Goal: Task Accomplishment & Management: Use online tool/utility

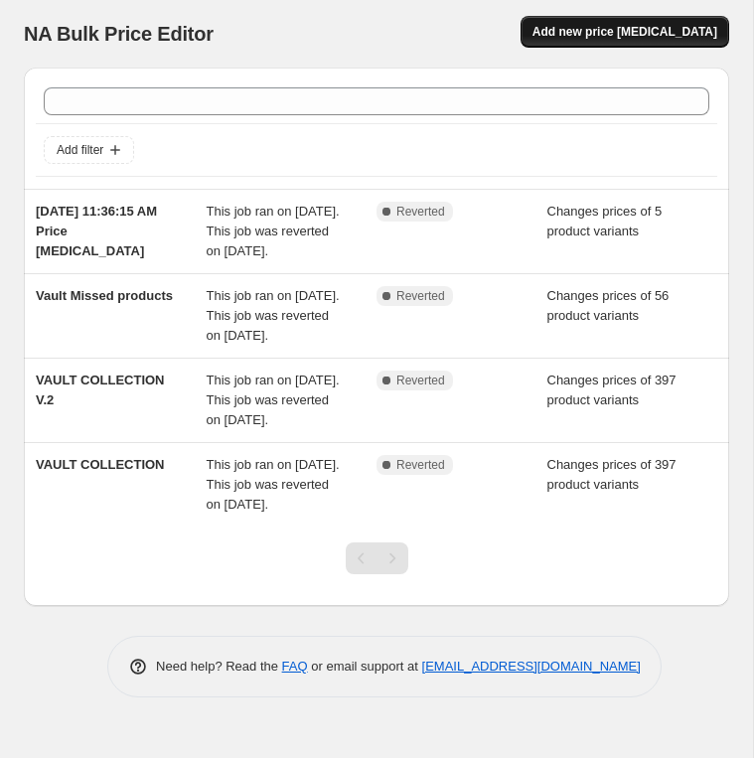
click at [570, 22] on button "Add new price change job" at bounding box center [624, 32] width 209 height 32
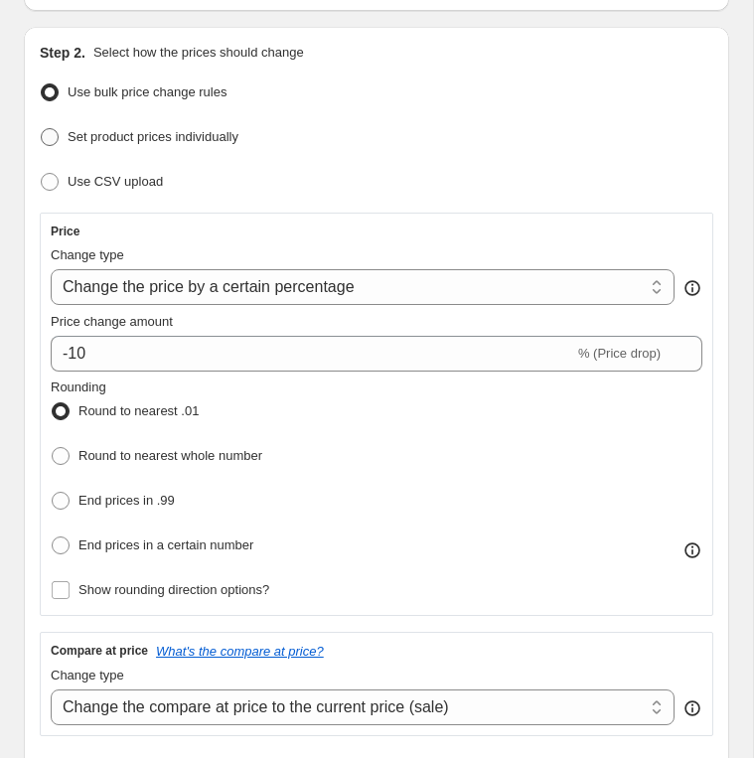
scroll to position [232, 0]
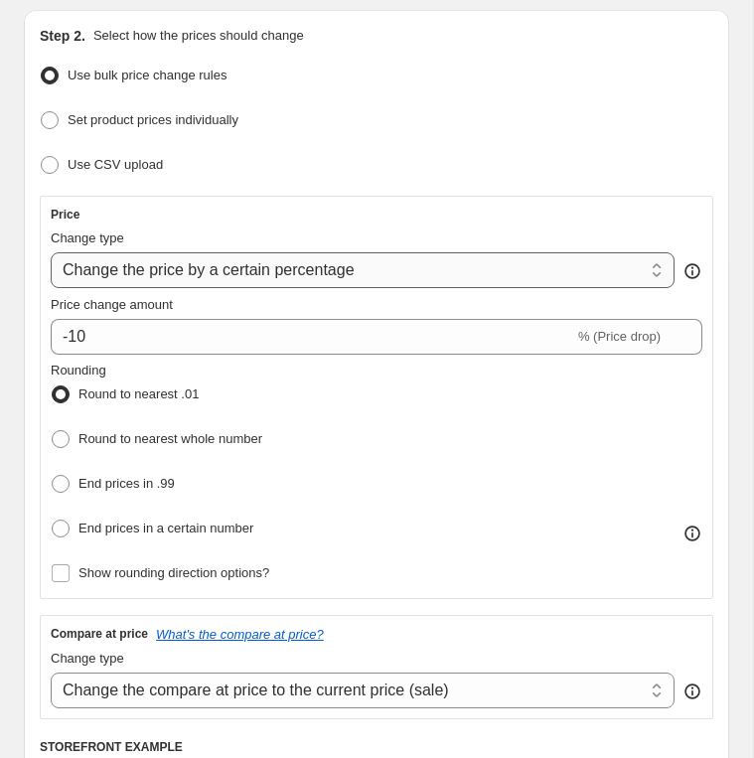
click at [248, 275] on select "Change the price to a certain amount Change the price by a certain amount Chang…" at bounding box center [363, 270] width 624 height 36
select select "to"
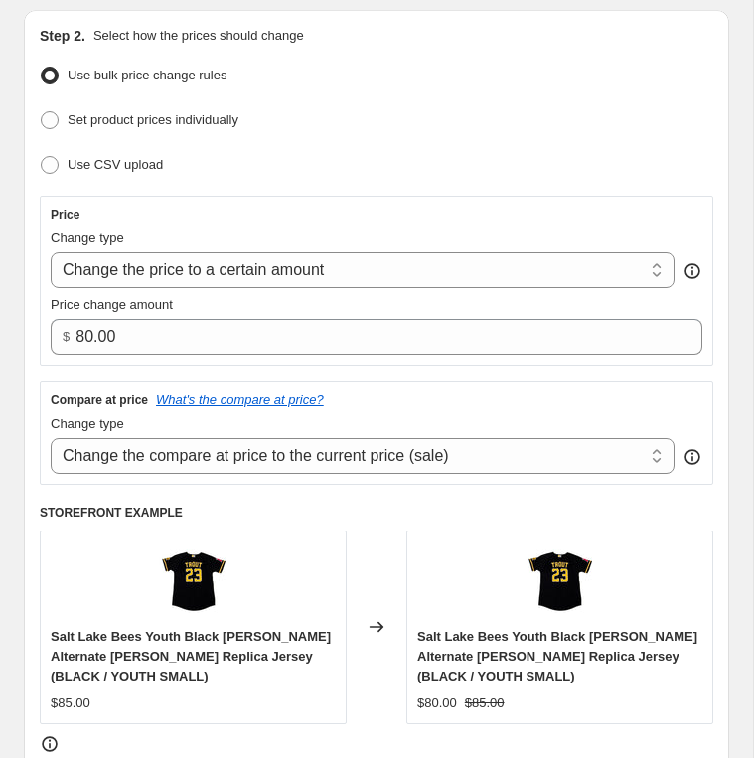
click at [245, 350] on div "Price Change type Change the price to a certain amount Change the price by a ce…" at bounding box center [376, 281] width 673 height 170
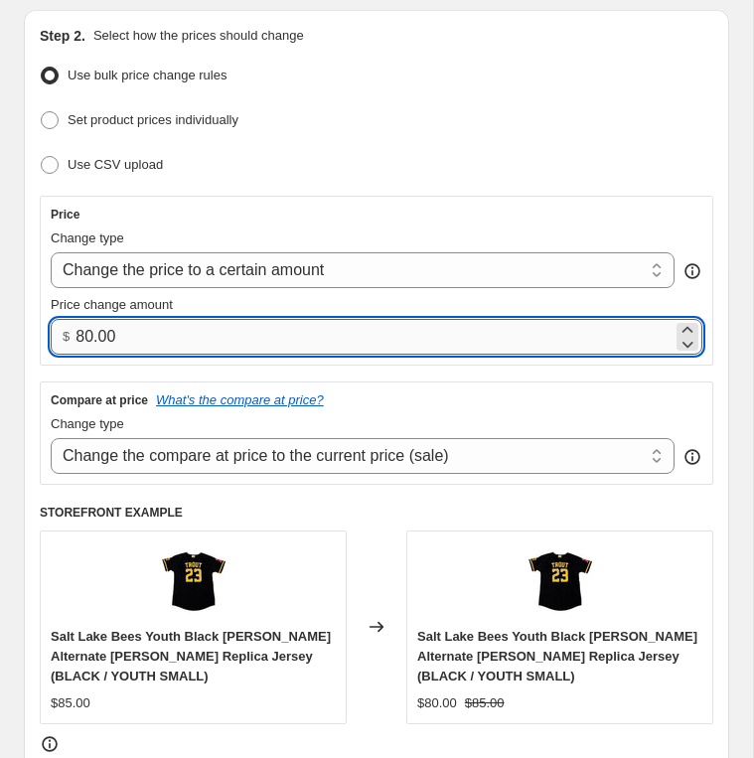
click at [245, 342] on input "80.00" at bounding box center [373, 337] width 597 height 36
type input "8"
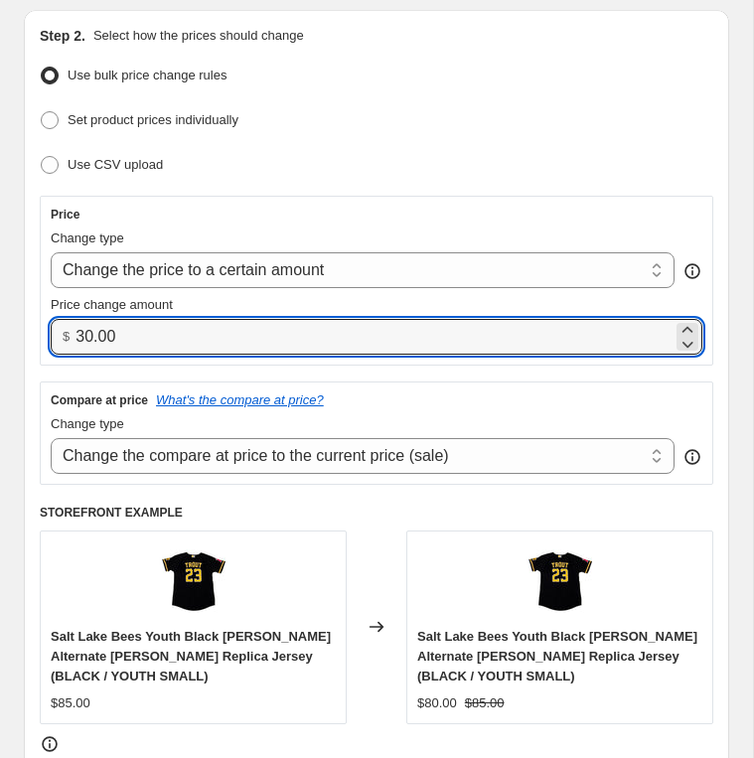
type input "30.00"
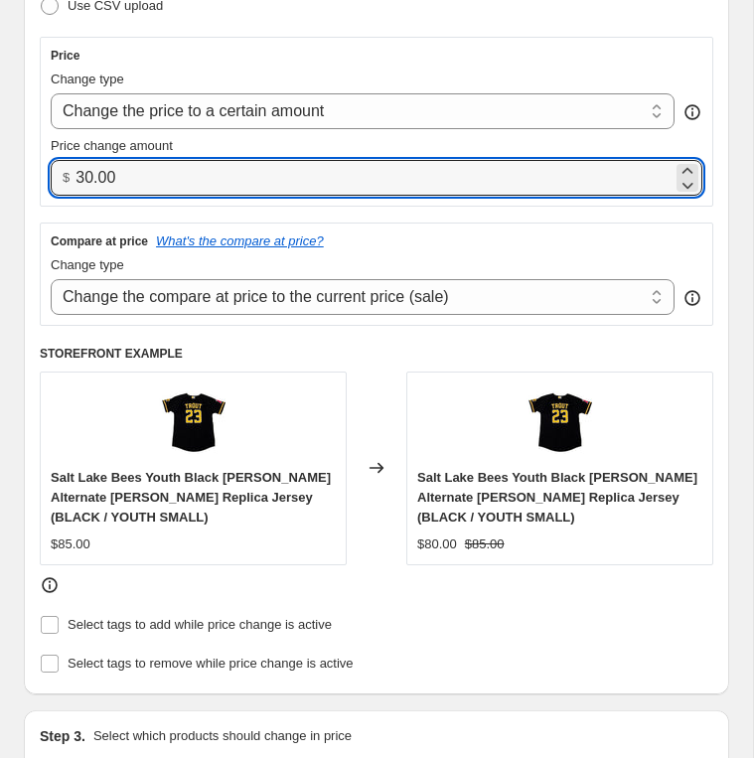
scroll to position [349, 0]
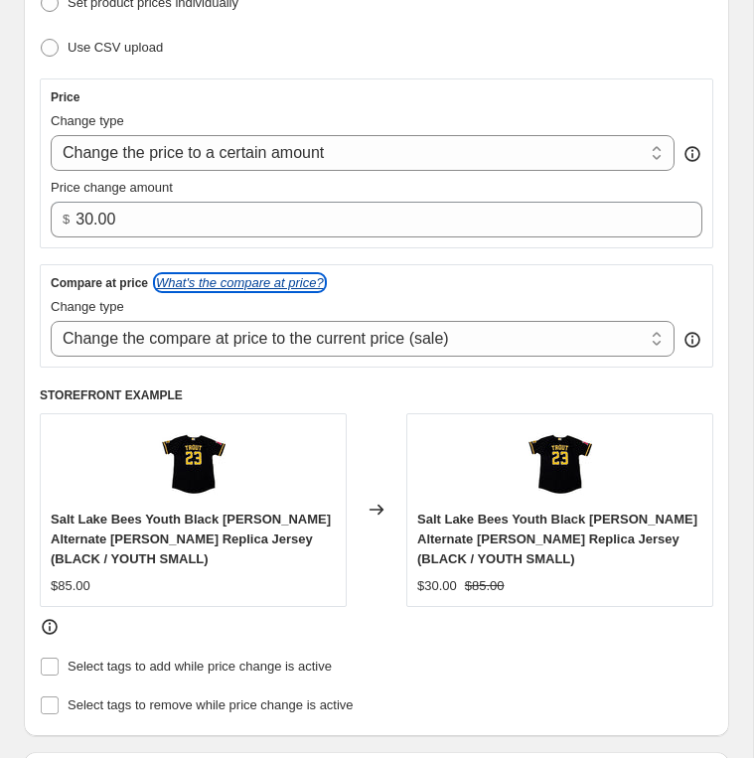
click at [242, 283] on icon "What's the compare at price?" at bounding box center [240, 282] width 168 height 15
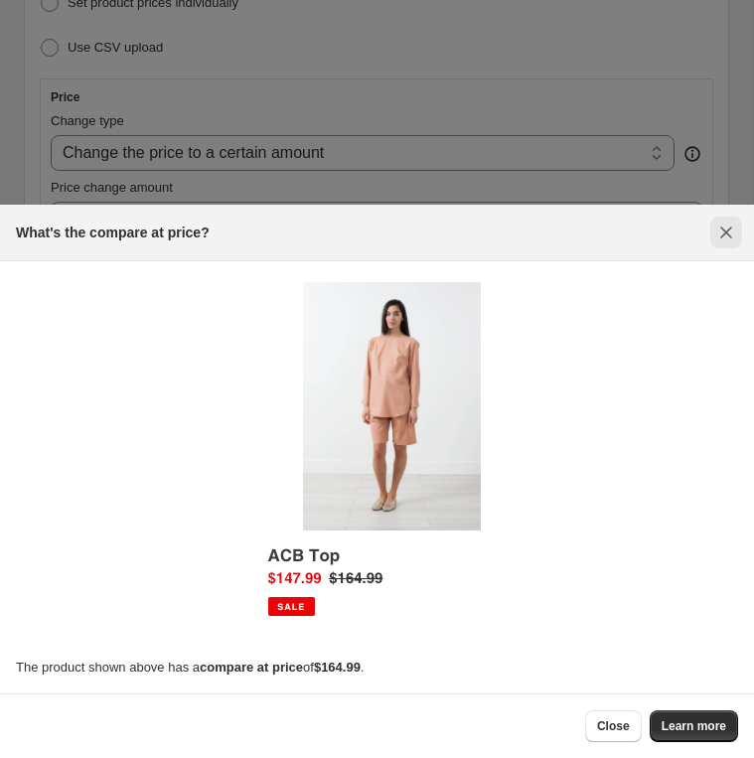
click at [726, 220] on button "Close" at bounding box center [726, 232] width 32 height 32
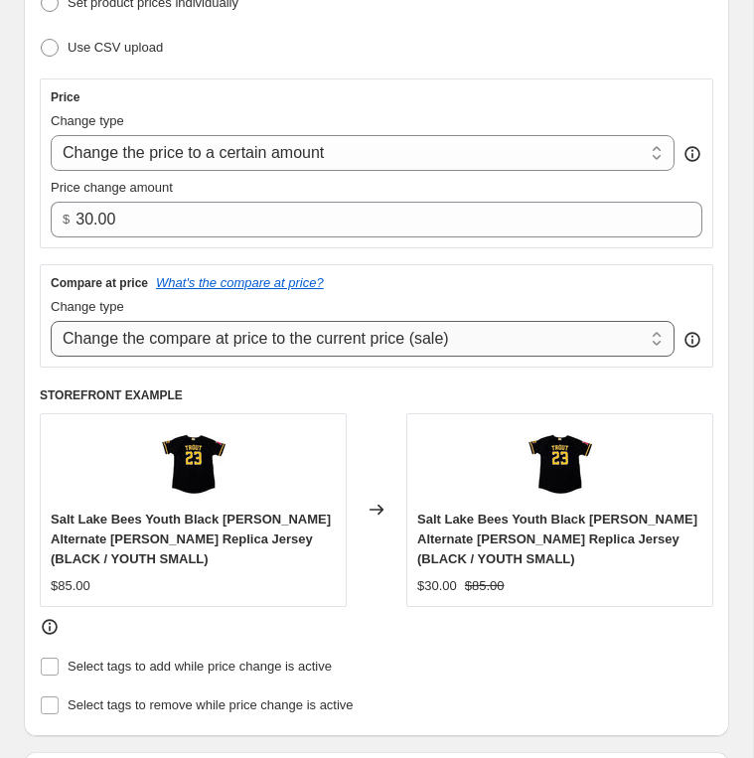
click at [484, 327] on select "Change the compare at price to the current price (sale) Change the compare at p…" at bounding box center [363, 339] width 624 height 36
click at [474, 324] on select "Change the compare at price to the current price (sale) Change the compare at p…" at bounding box center [363, 339] width 624 height 36
select select "no_change"
click at [463, 595] on div "Salt Lake Bees Youth Black Wilson Alternate Mike Trout Replica Jersey (BLACK / …" at bounding box center [559, 509] width 307 height 193
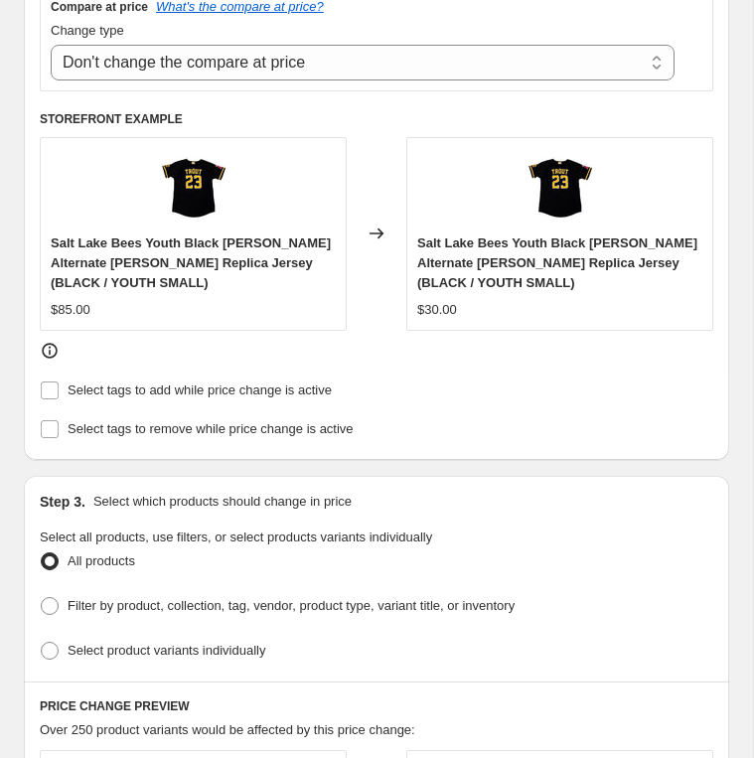
scroll to position [628, 0]
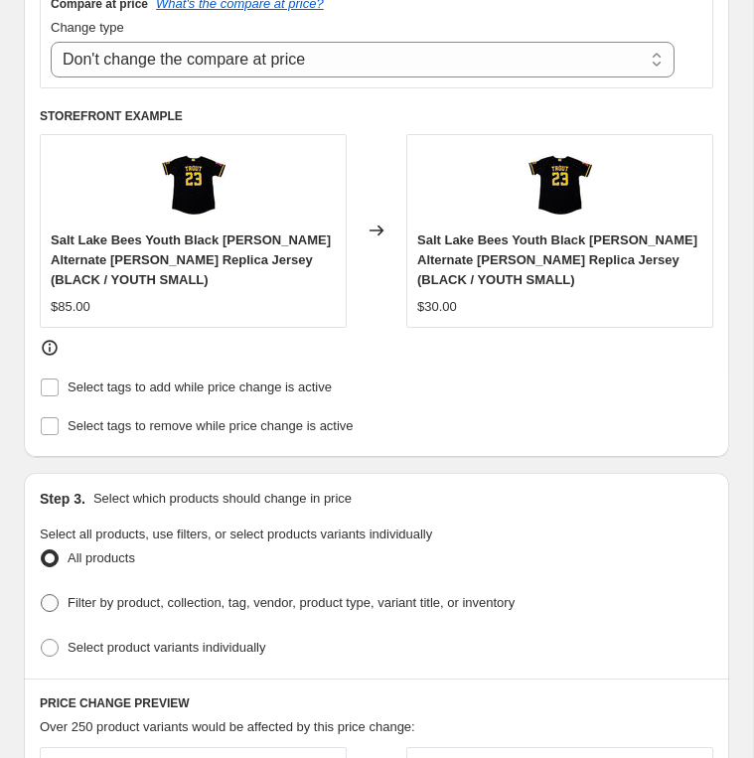
click at [394, 597] on span "Filter by product, collection, tag, vendor, product type, variant title, or inv…" at bounding box center [291, 602] width 447 height 15
click at [42, 595] on input "Filter by product, collection, tag, vendor, product type, variant title, or inv…" at bounding box center [41, 594] width 1 height 1
radio input "true"
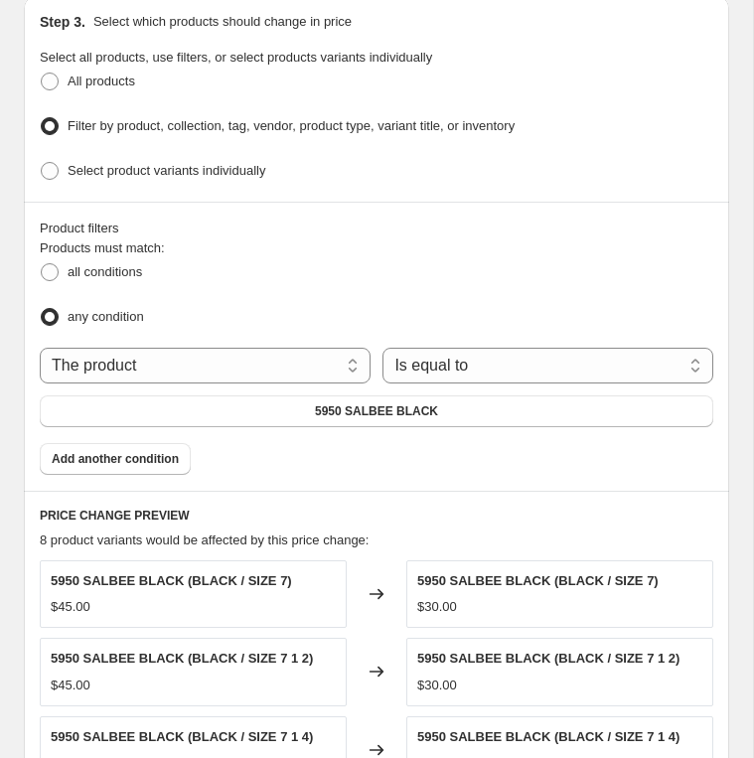
scroll to position [989, 0]
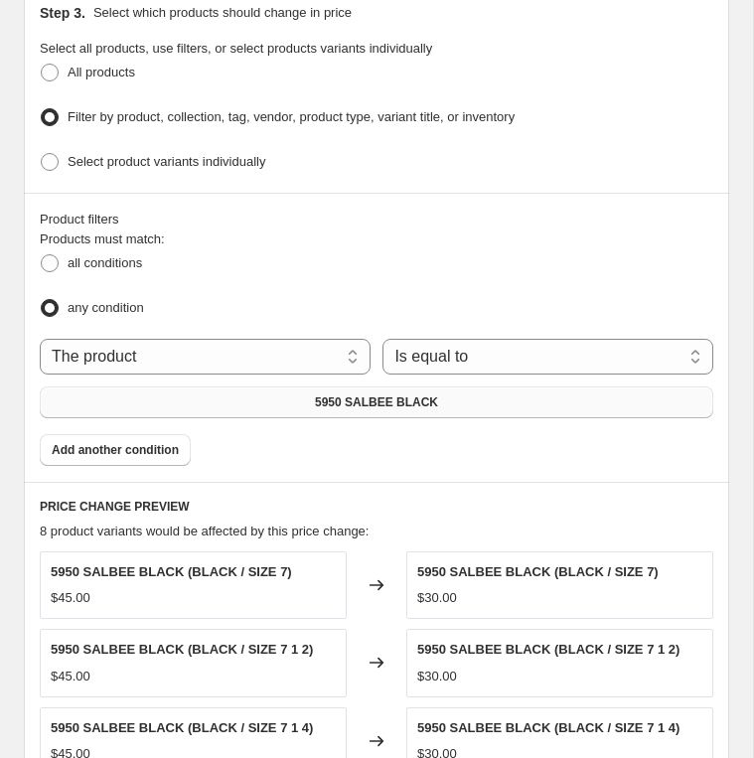
click at [410, 394] on span "5950 SALBEE BLACK" at bounding box center [376, 402] width 123 height 16
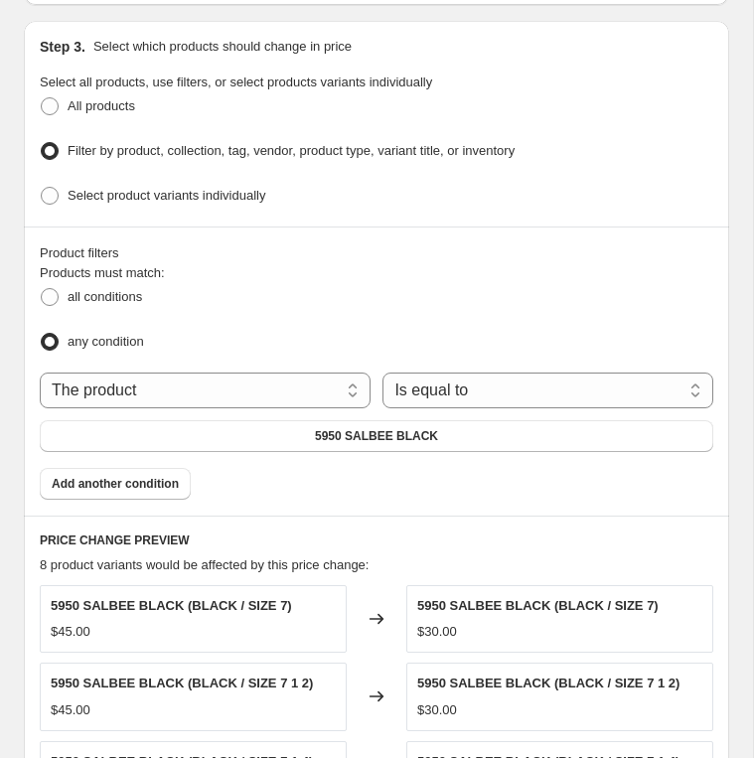
scroll to position [957, 0]
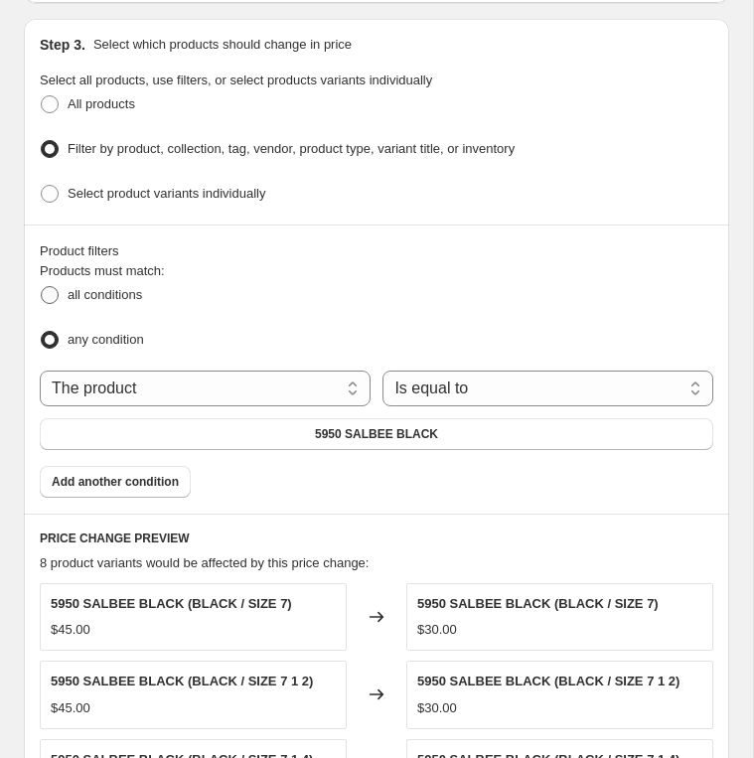
click at [74, 287] on span "all conditions" at bounding box center [105, 294] width 74 height 15
click at [42, 286] on input "all conditions" at bounding box center [41, 286] width 1 height 1
radio input "true"
click at [79, 332] on span "any condition" at bounding box center [106, 339] width 76 height 15
click at [42, 331] on input "any condition" at bounding box center [41, 331] width 1 height 1
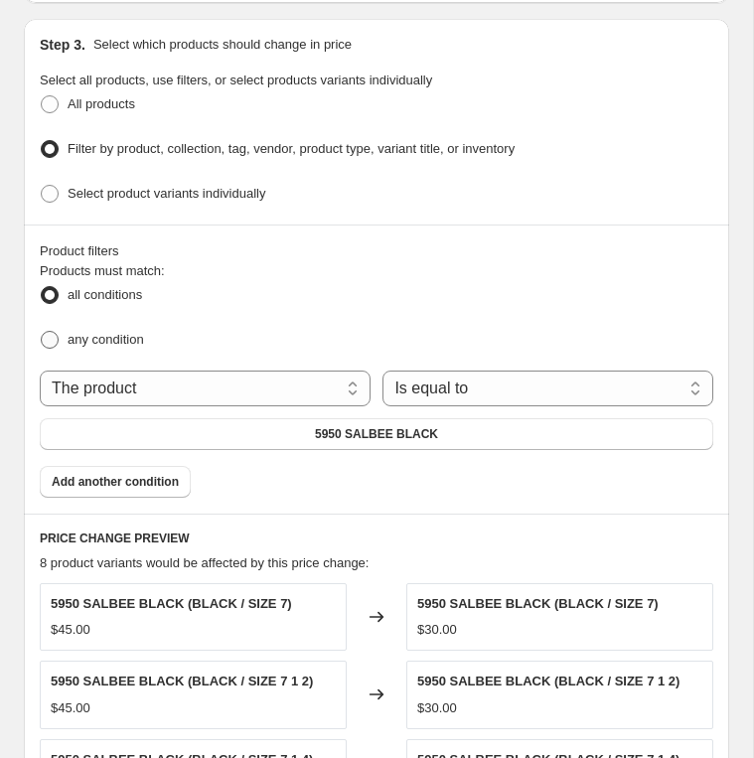
radio input "true"
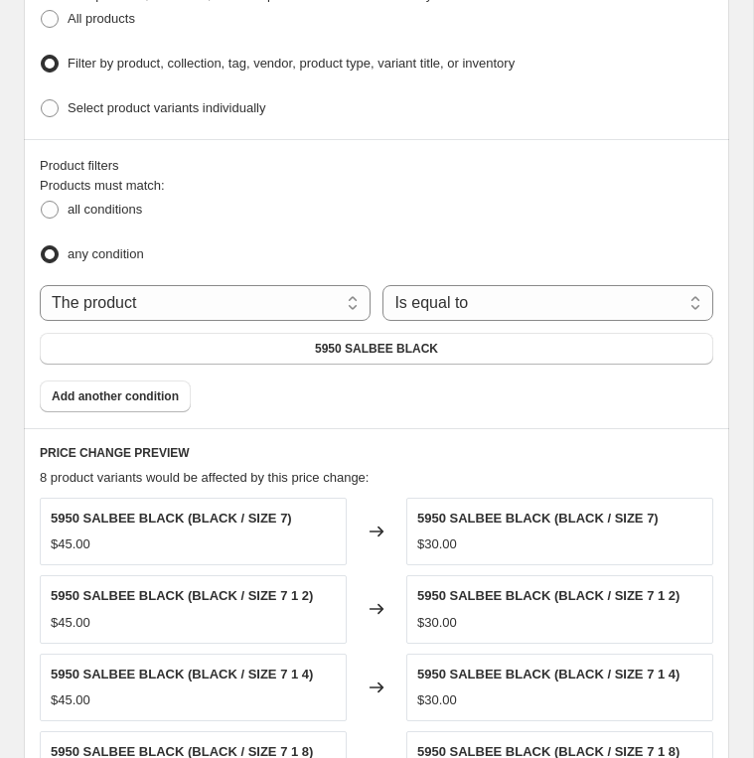
scroll to position [940, 0]
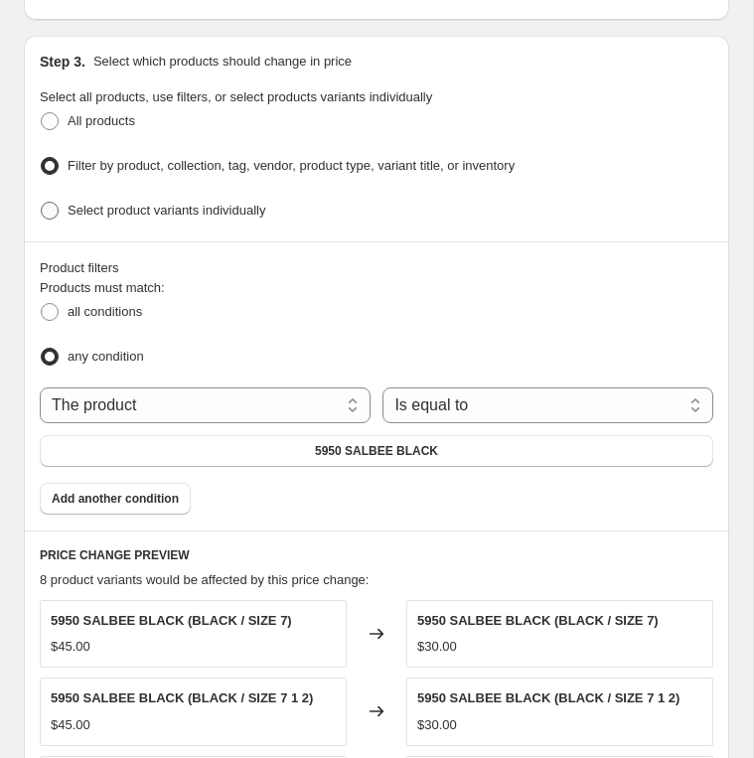
click at [144, 204] on span "Select product variants individually" at bounding box center [167, 210] width 198 height 15
click at [42, 203] on input "Select product variants individually" at bounding box center [41, 202] width 1 height 1
radio input "true"
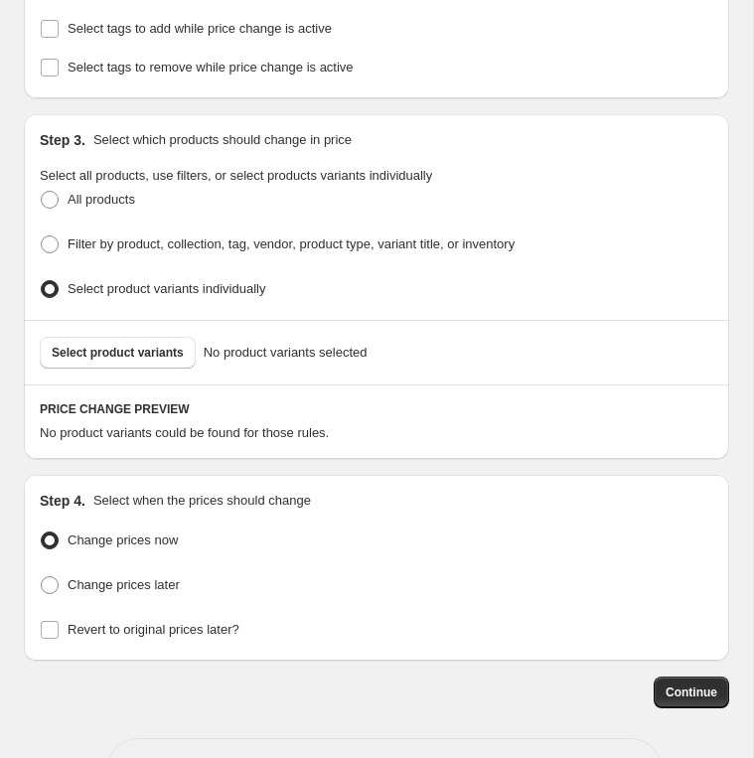
scroll to position [1005, 0]
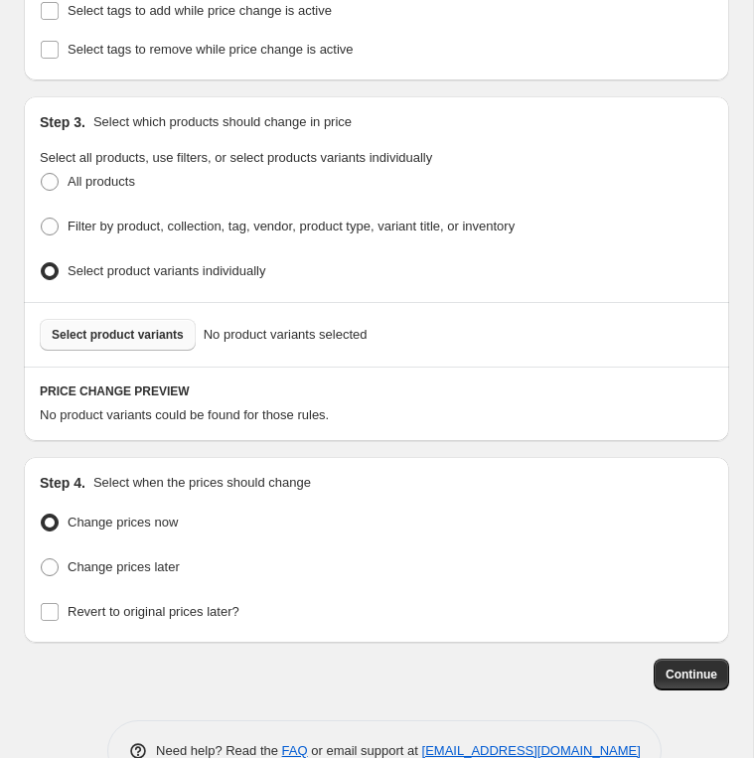
click at [186, 333] on button "Select product variants" at bounding box center [118, 335] width 156 height 32
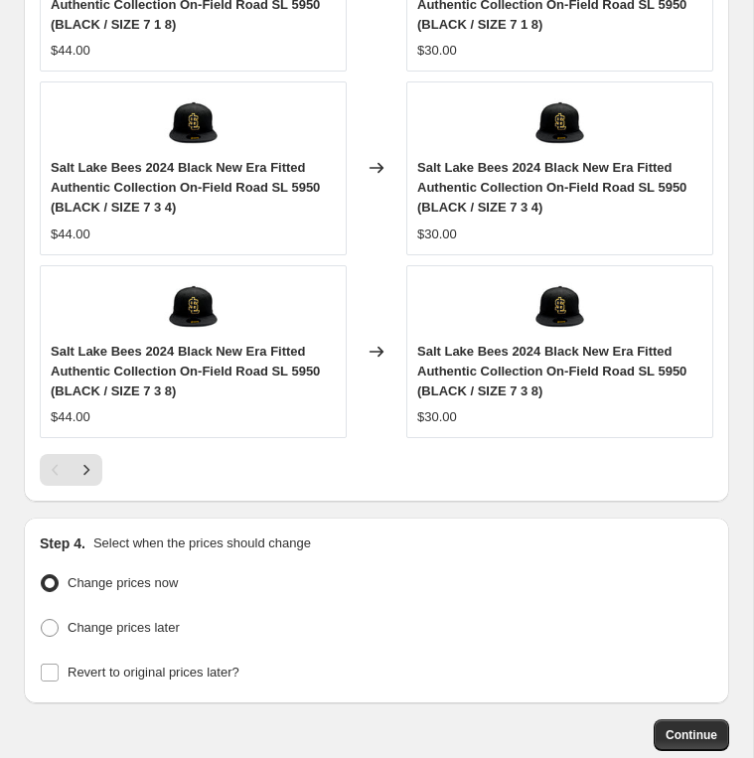
scroll to position [1946, 0]
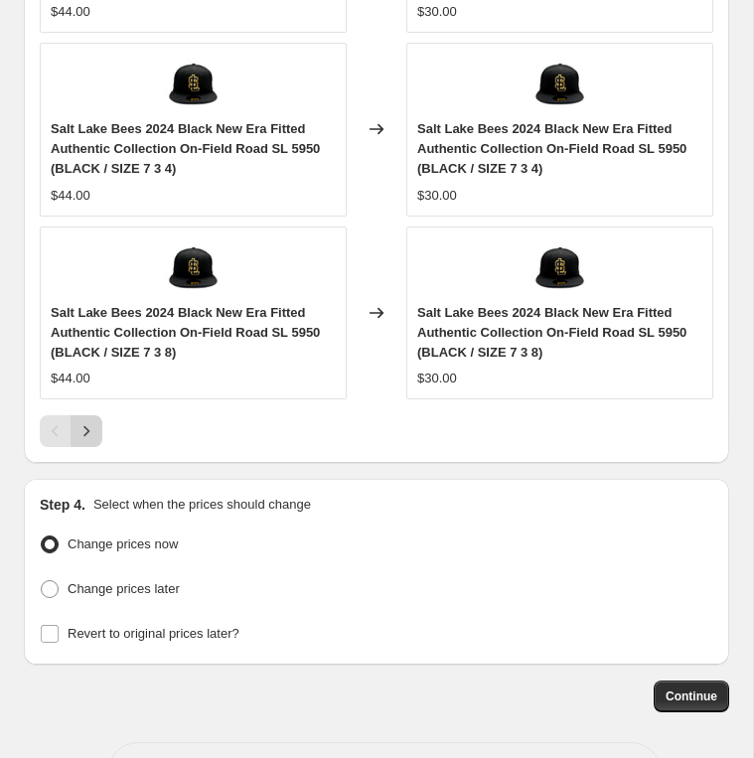
click at [91, 421] on icon "Next" at bounding box center [86, 431] width 20 height 20
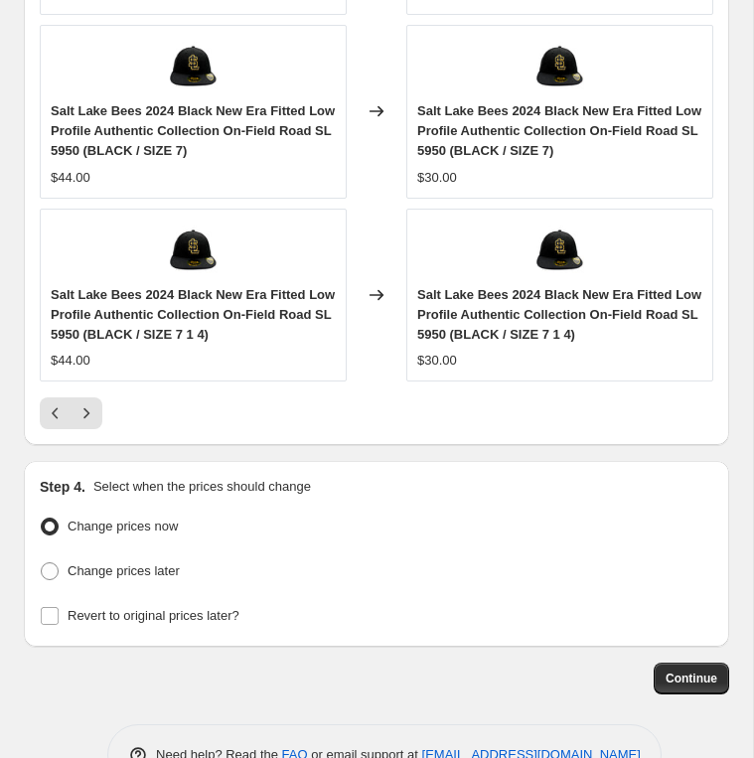
scroll to position [2001, 0]
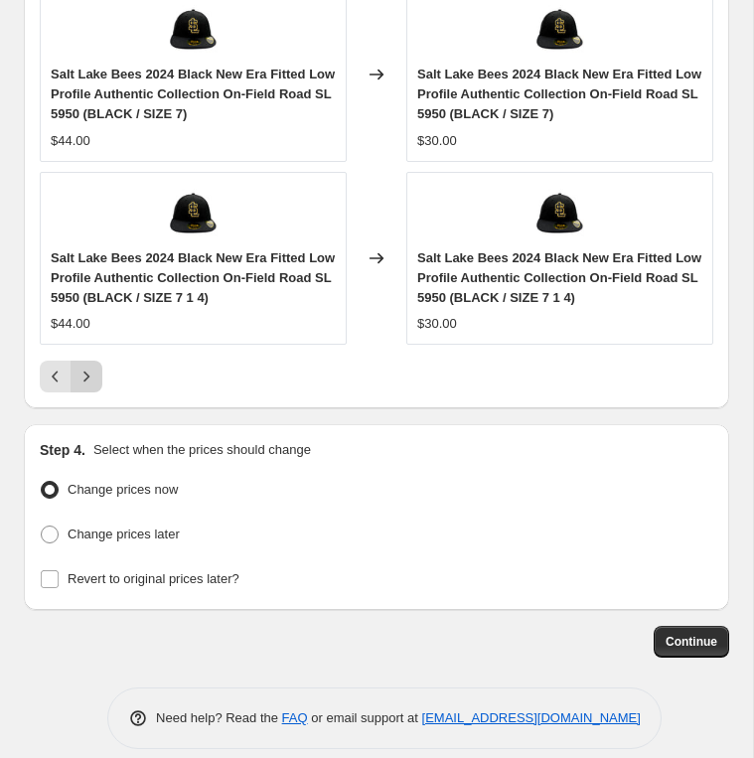
click at [79, 369] on button "Next" at bounding box center [86, 376] width 32 height 32
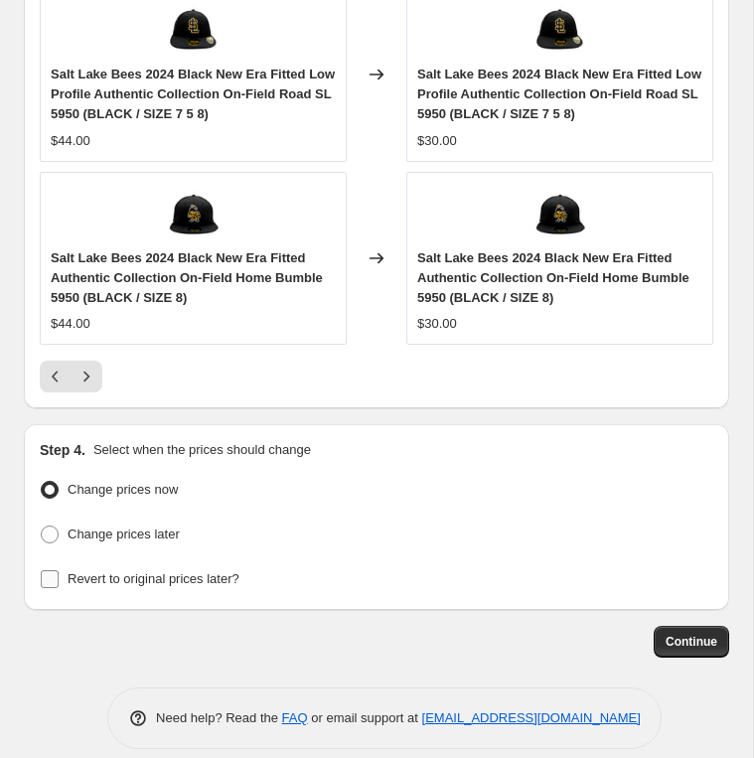
click at [206, 571] on span "Revert to original prices later?" at bounding box center [154, 578] width 172 height 15
click at [59, 570] on input "Revert to original prices later?" at bounding box center [50, 579] width 18 height 18
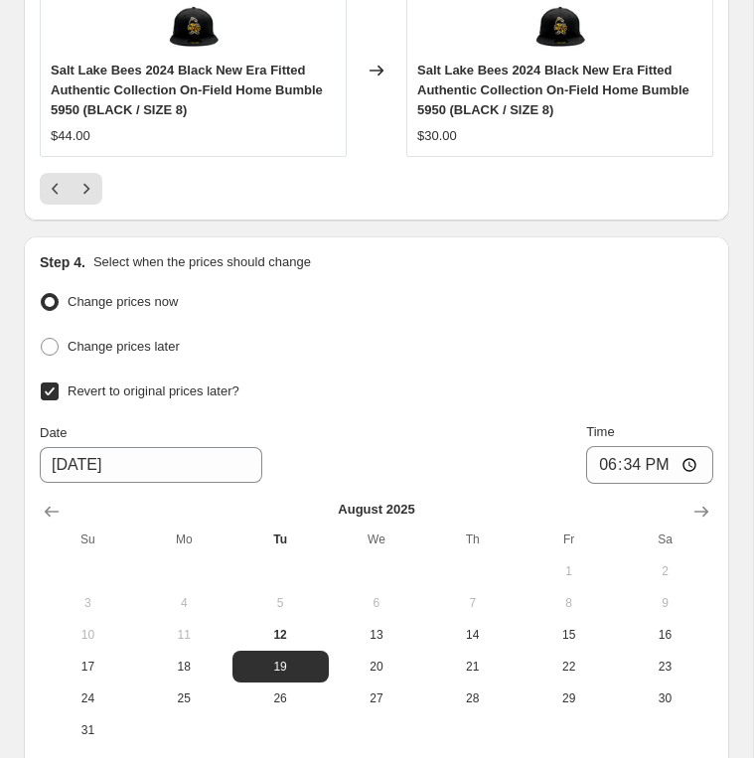
scroll to position [2207, 0]
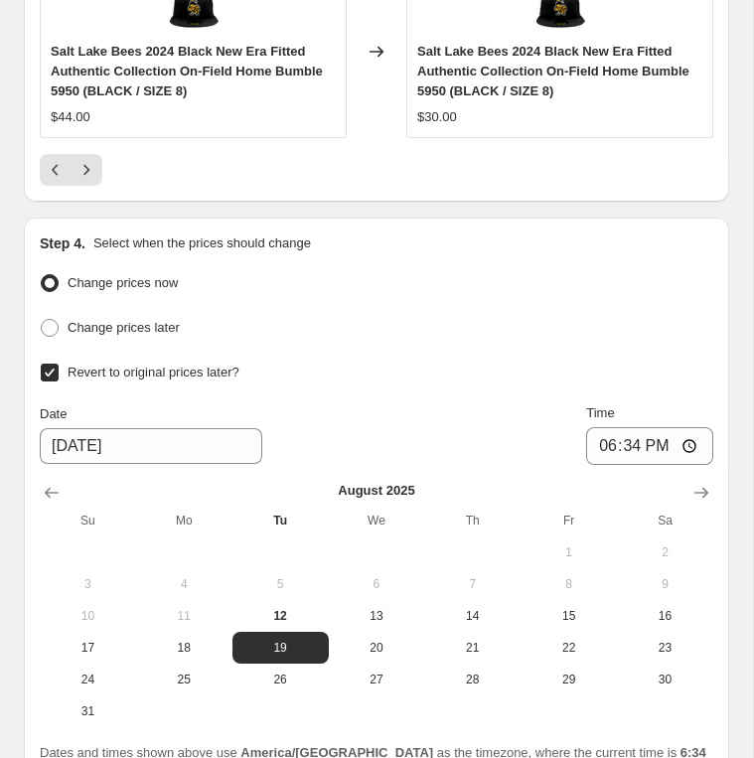
click at [192, 364] on span "Revert to original prices later?" at bounding box center [154, 371] width 172 height 15
click at [59, 363] on input "Revert to original prices later?" at bounding box center [50, 372] width 18 height 18
checkbox input "false"
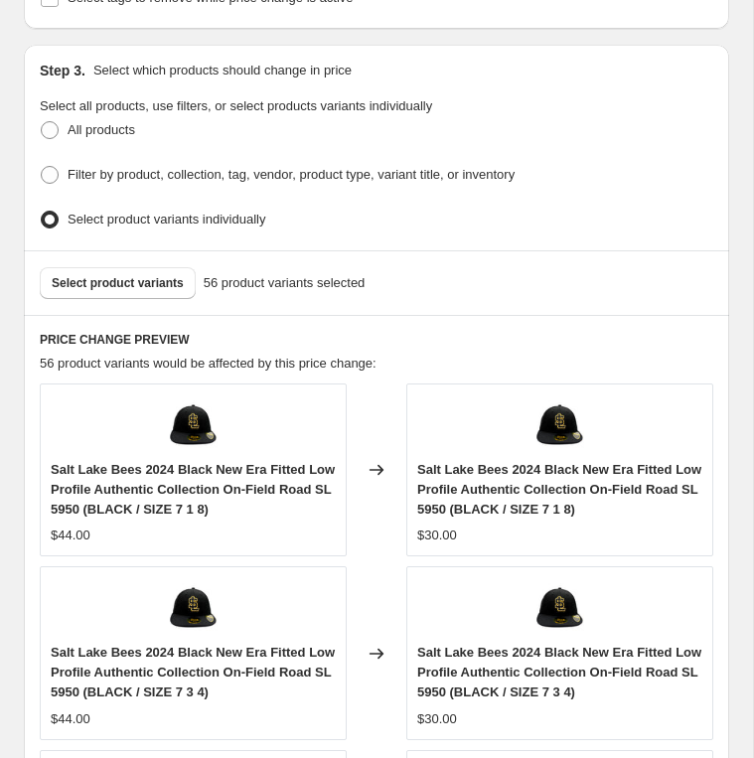
scroll to position [2001, 0]
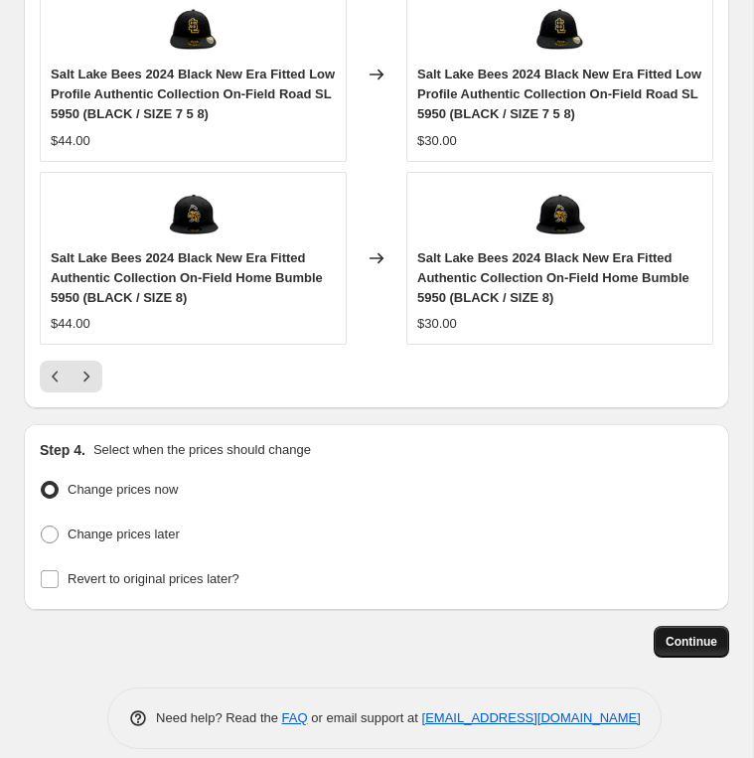
click at [705, 631] on button "Continue" at bounding box center [690, 642] width 75 height 32
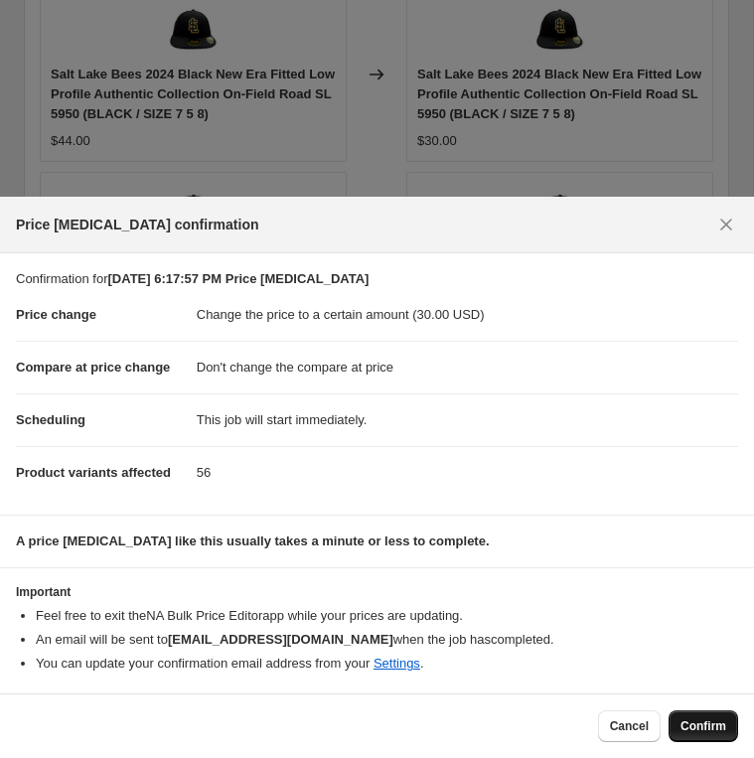
click at [718, 727] on span "Confirm" at bounding box center [703, 726] width 46 height 16
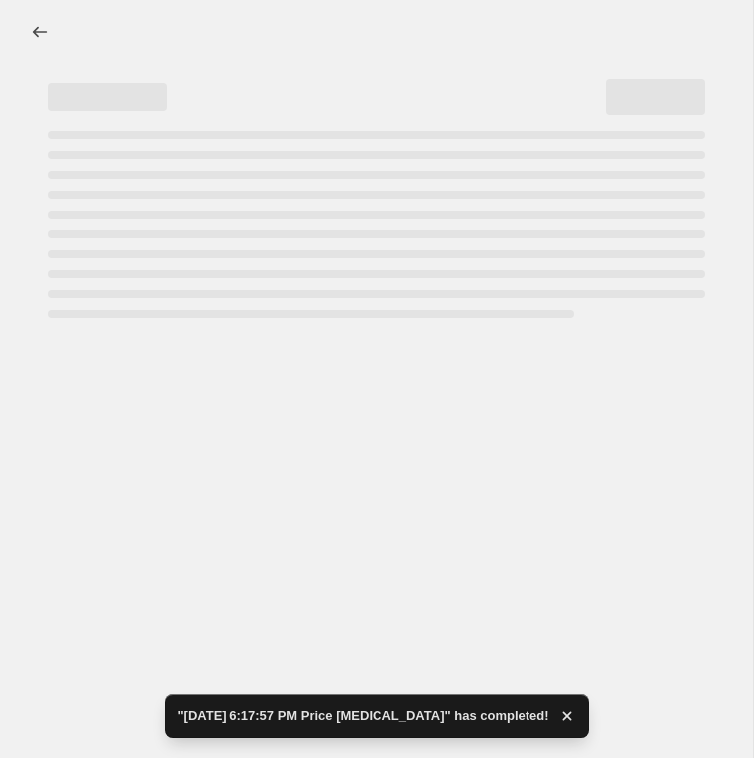
select select "no_change"
